Goal: Browse casually

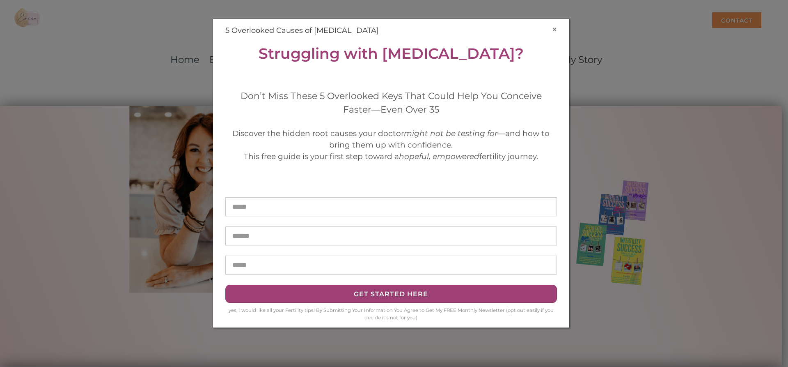
click at [554, 27] on button "×" at bounding box center [554, 29] width 5 height 9
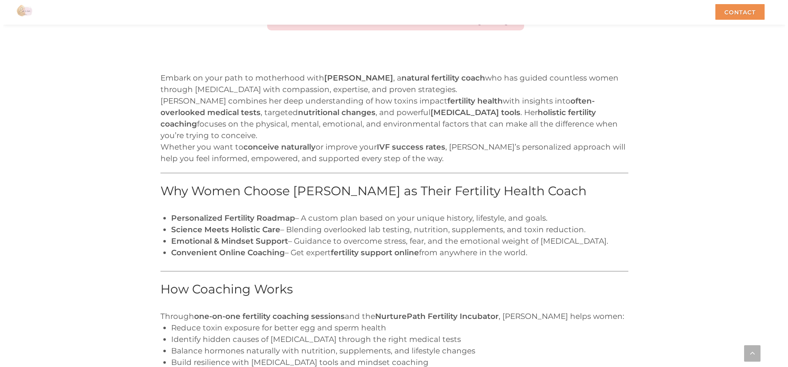
scroll to position [1028, 0]
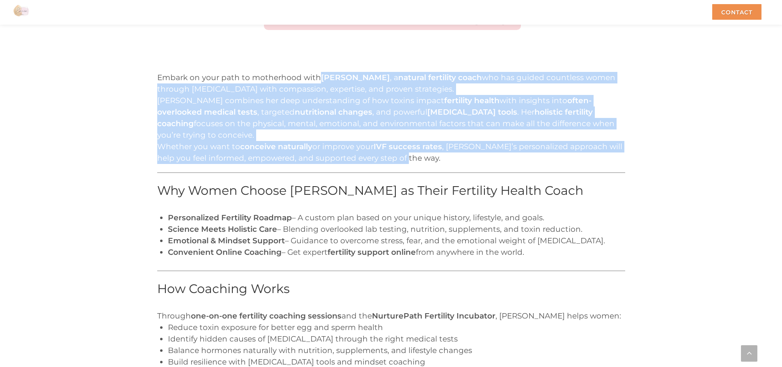
drag, startPoint x: 320, startPoint y: 79, endPoint x: 611, endPoint y: 147, distance: 298.9
click at [611, 147] on div "Embark on your path to motherhood with [PERSON_NAME] , a natural fertility coac…" at bounding box center [391, 276] width 468 height 409
copy div "[PERSON_NAME] , a natural fertility coach who has guided countless women throug…"
